Goal: Information Seeking & Learning: Find specific fact

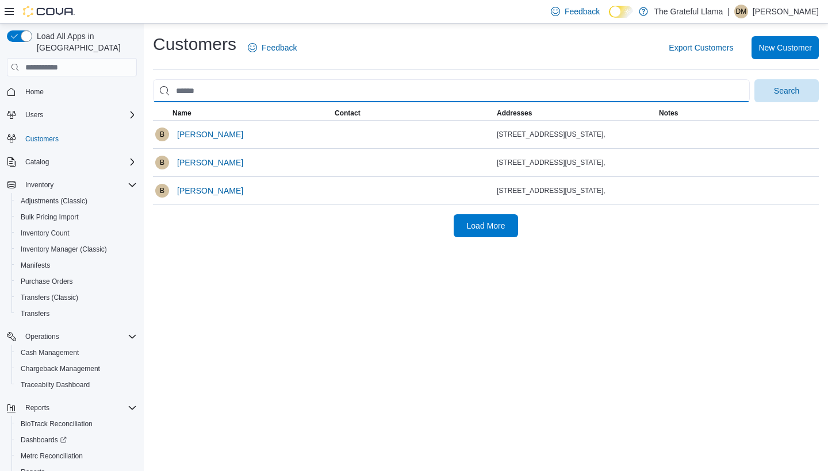
click at [218, 95] on input "search" at bounding box center [451, 90] width 597 height 23
drag, startPoint x: 218, startPoint y: 94, endPoint x: 186, endPoint y: 94, distance: 32.8
click at [168, 94] on input "search" at bounding box center [451, 90] width 597 height 23
drag, startPoint x: 212, startPoint y: 90, endPoint x: 145, endPoint y: 90, distance: 66.7
click at [145, 90] on div "Customers Feedback Export Customers New Customer Search This table contains 3 r…" at bounding box center [486, 135] width 684 height 223
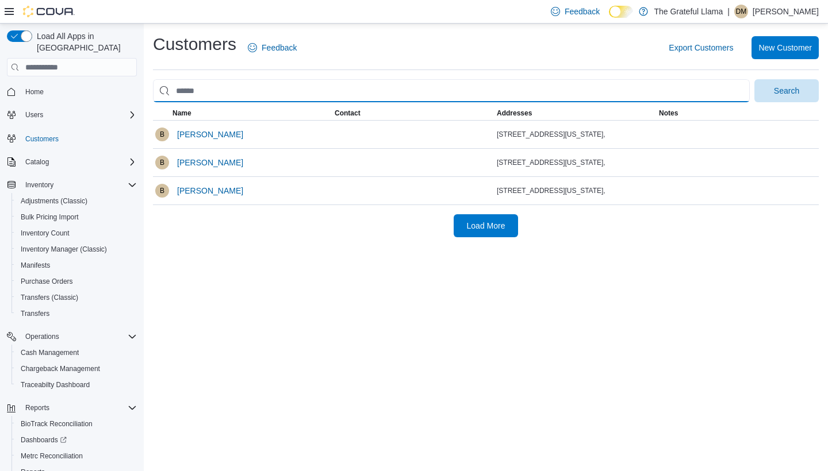
click at [205, 85] on input "search" at bounding box center [451, 90] width 597 height 23
click at [204, 91] on input "search" at bounding box center [451, 90] width 597 height 23
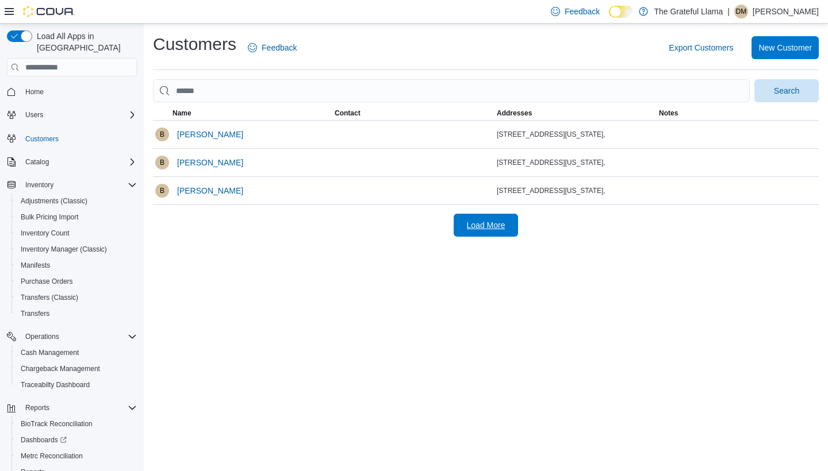
click at [484, 224] on span "Load More" at bounding box center [486, 225] width 39 height 11
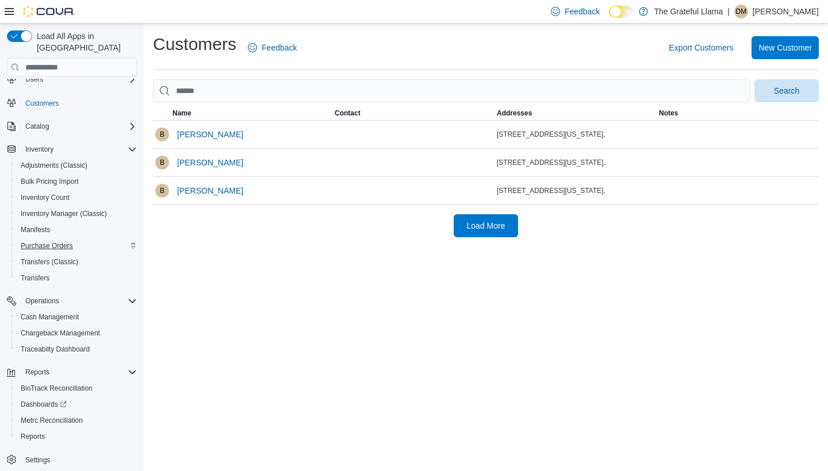
scroll to position [36, 0]
click at [43, 99] on span "Customers" at bounding box center [41, 103] width 33 height 9
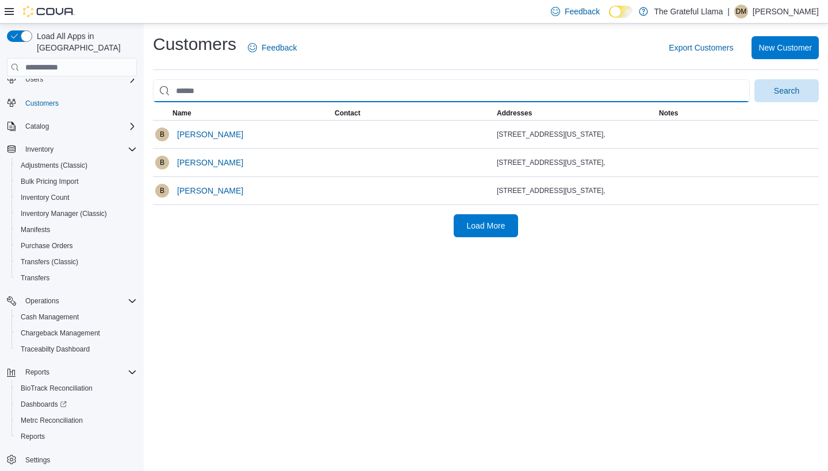
click at [224, 82] on input "search" at bounding box center [451, 90] width 597 height 23
drag, startPoint x: 206, startPoint y: 88, endPoint x: 170, endPoint y: 88, distance: 35.6
click at [170, 88] on input "search" at bounding box center [451, 90] width 597 height 23
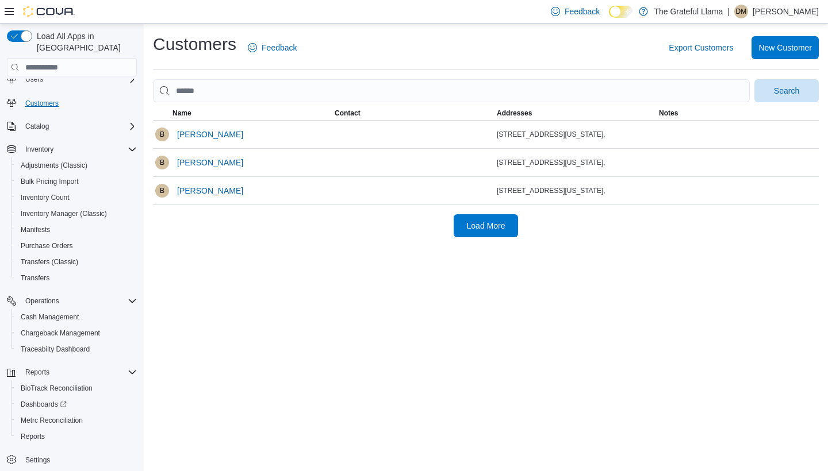
click at [33, 99] on span "Customers" at bounding box center [41, 103] width 33 height 9
